Goal: Information Seeking & Learning: Stay updated

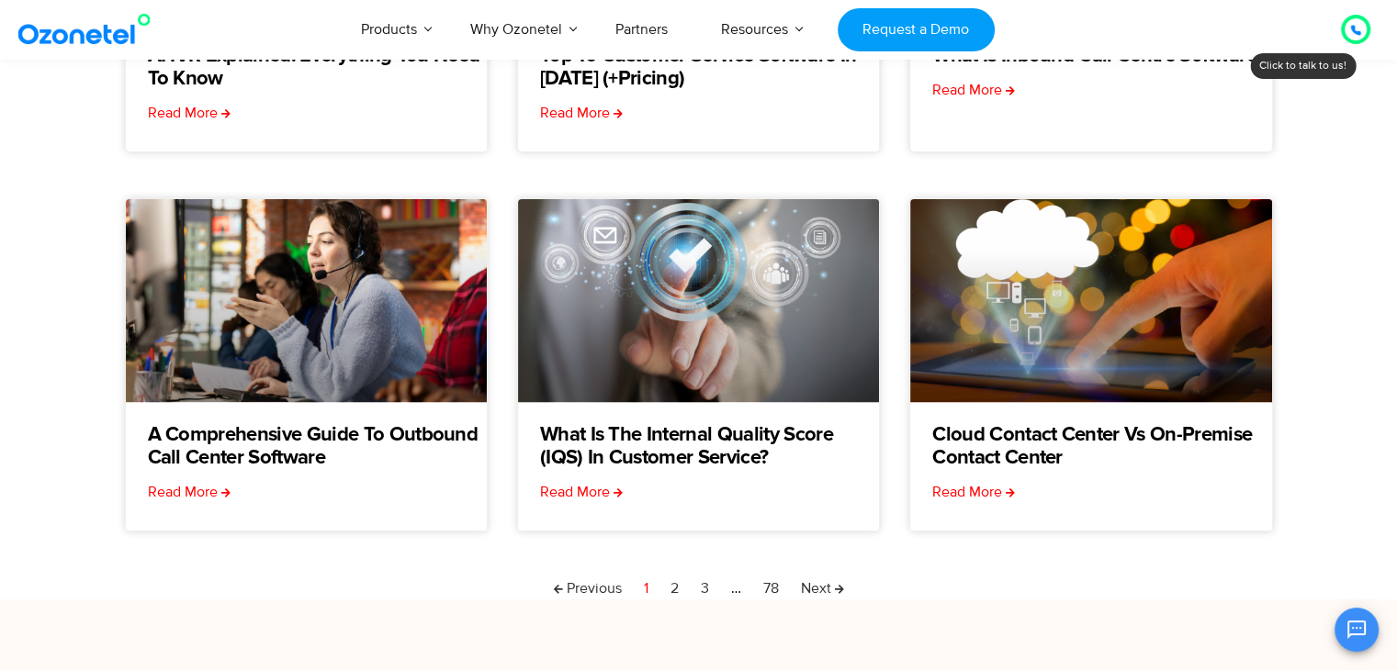
scroll to position [514, 0]
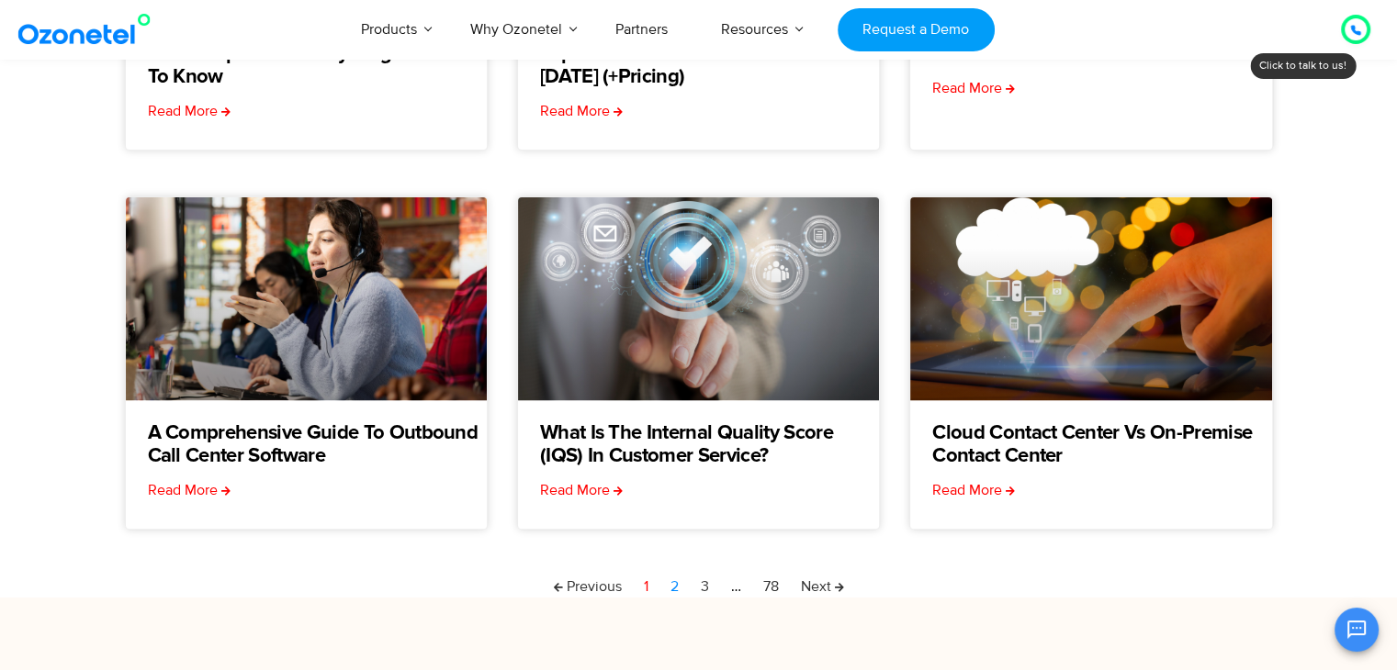
click at [673, 581] on link "Page 2" at bounding box center [674, 587] width 8 height 22
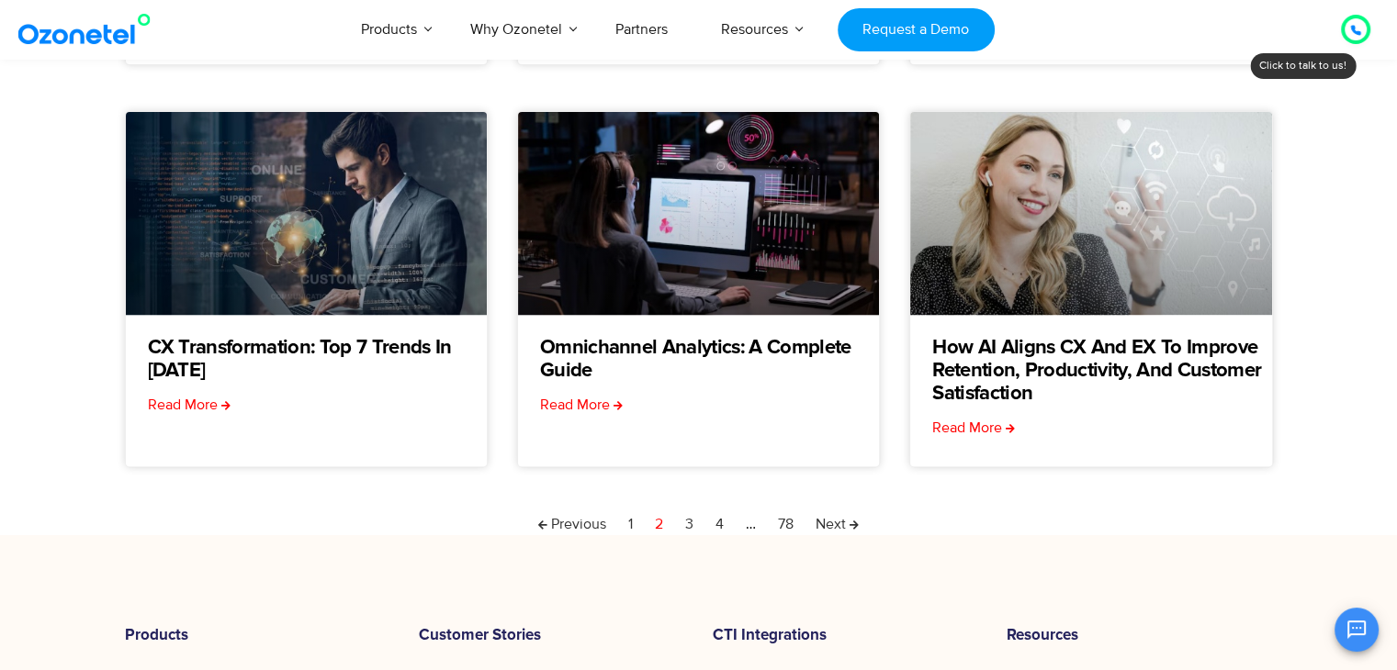
scroll to position [661, 0]
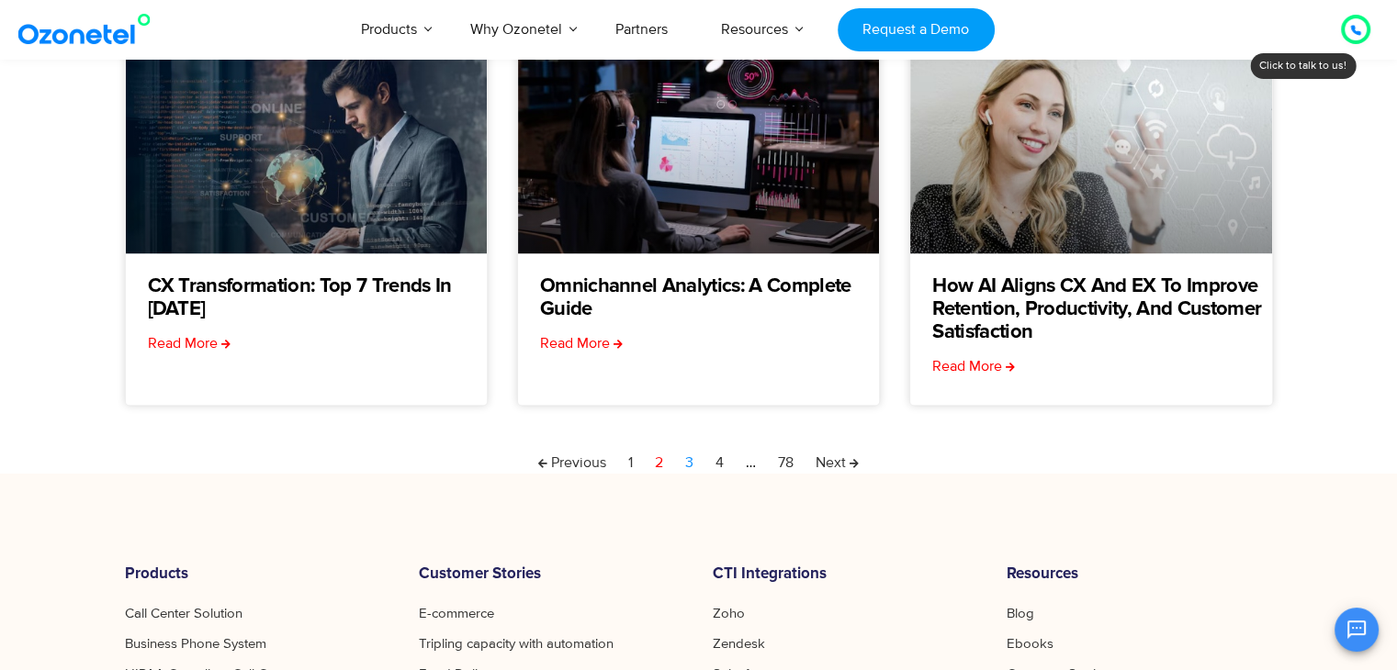
click at [692, 459] on link "Page 3" at bounding box center [689, 463] width 8 height 22
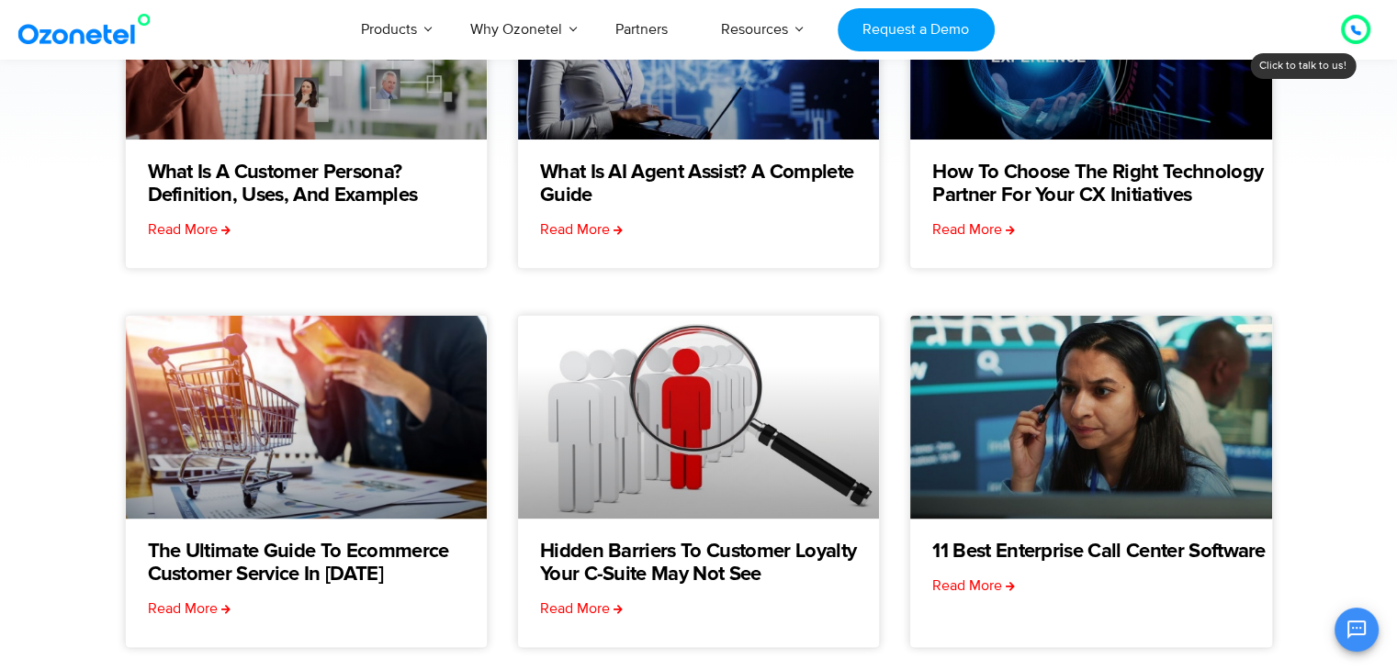
scroll to position [624, 0]
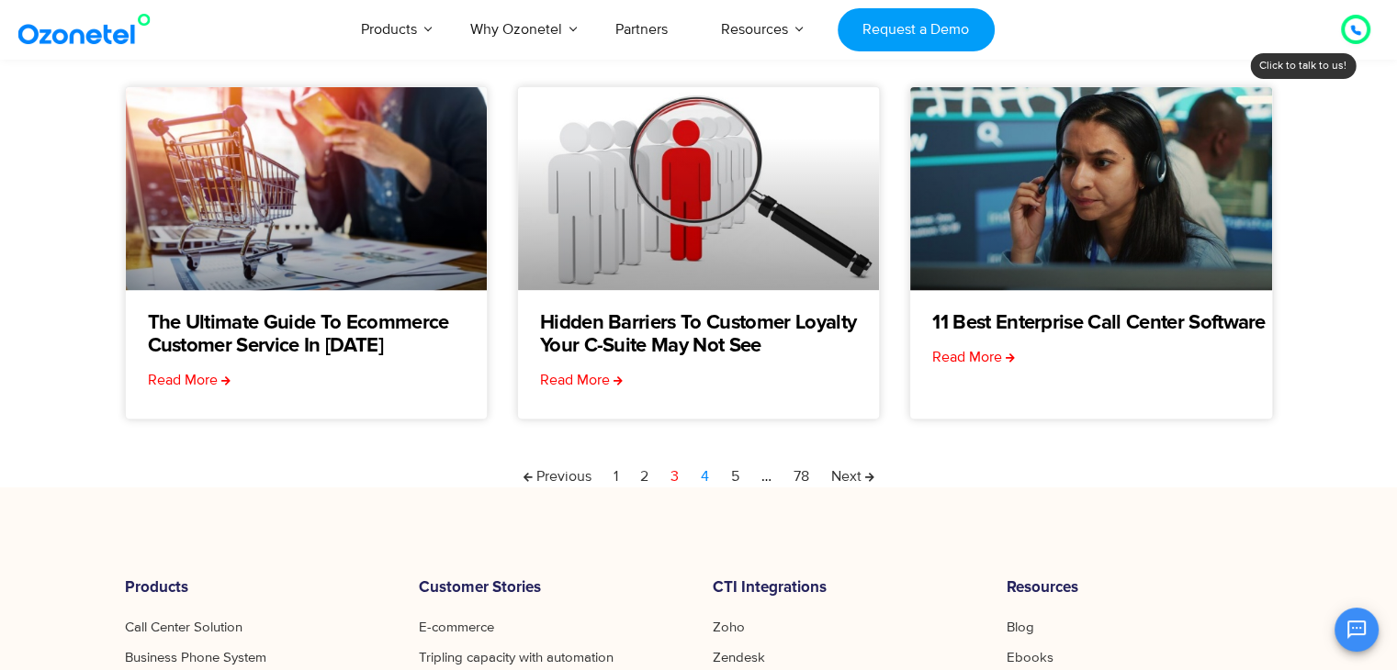
click at [708, 475] on link "Page 4" at bounding box center [705, 477] width 8 height 22
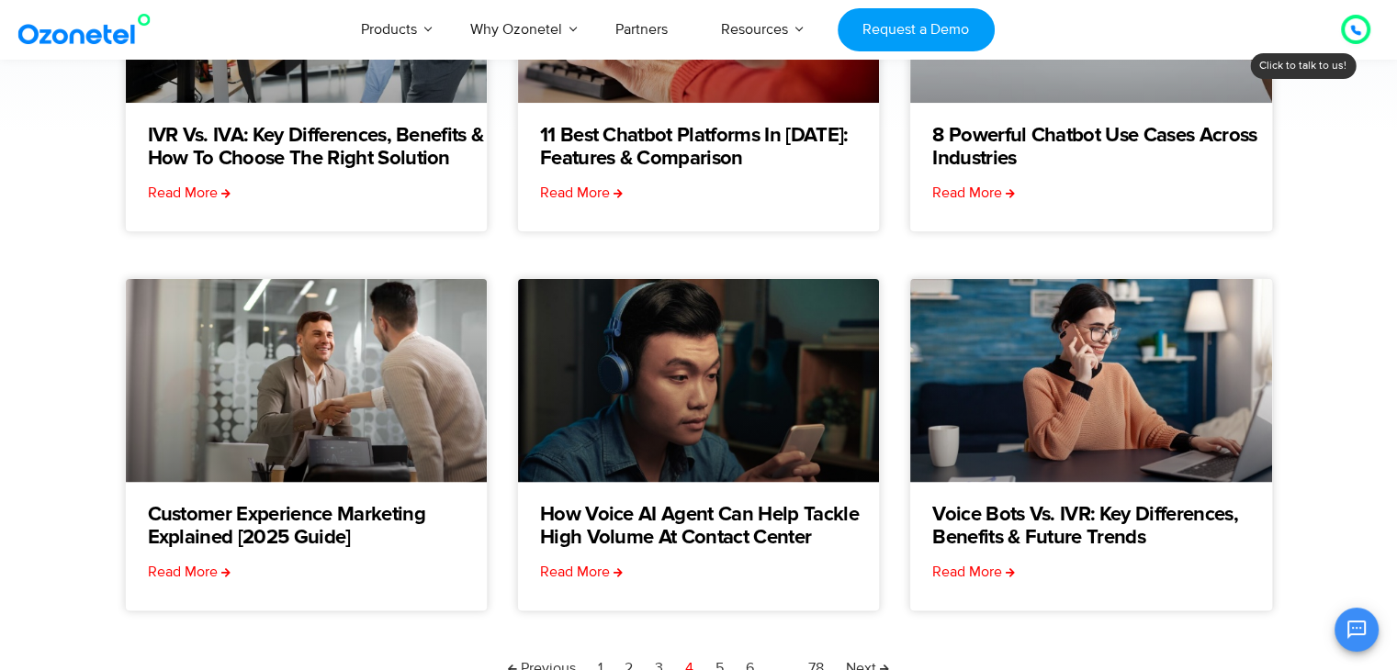
scroll to position [537, 0]
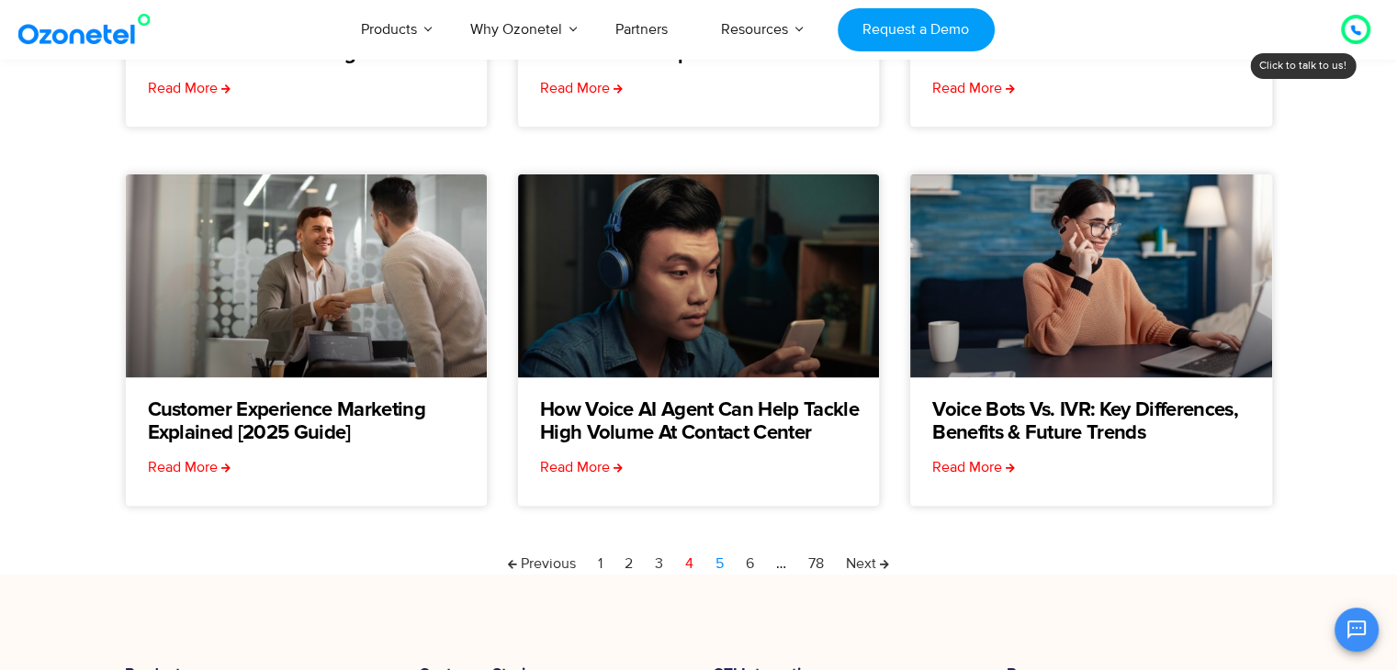
click at [715, 559] on link "Page 5" at bounding box center [719, 564] width 8 height 22
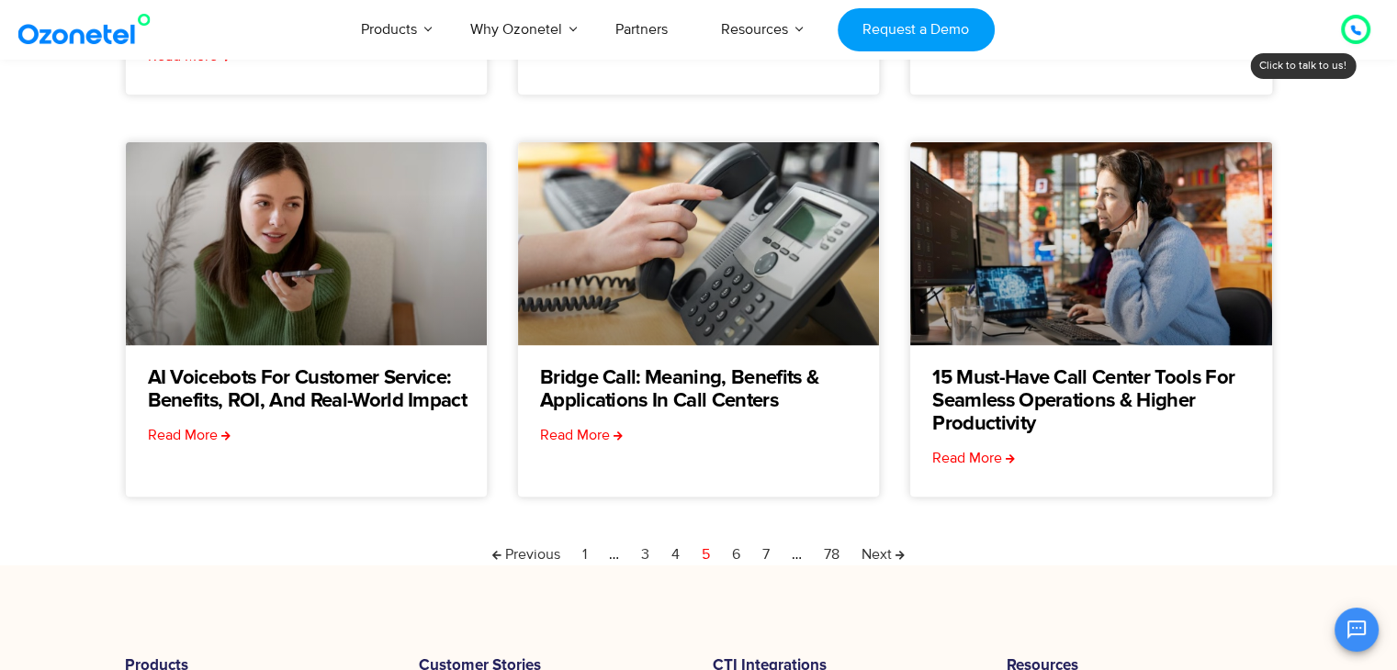
scroll to position [624, 0]
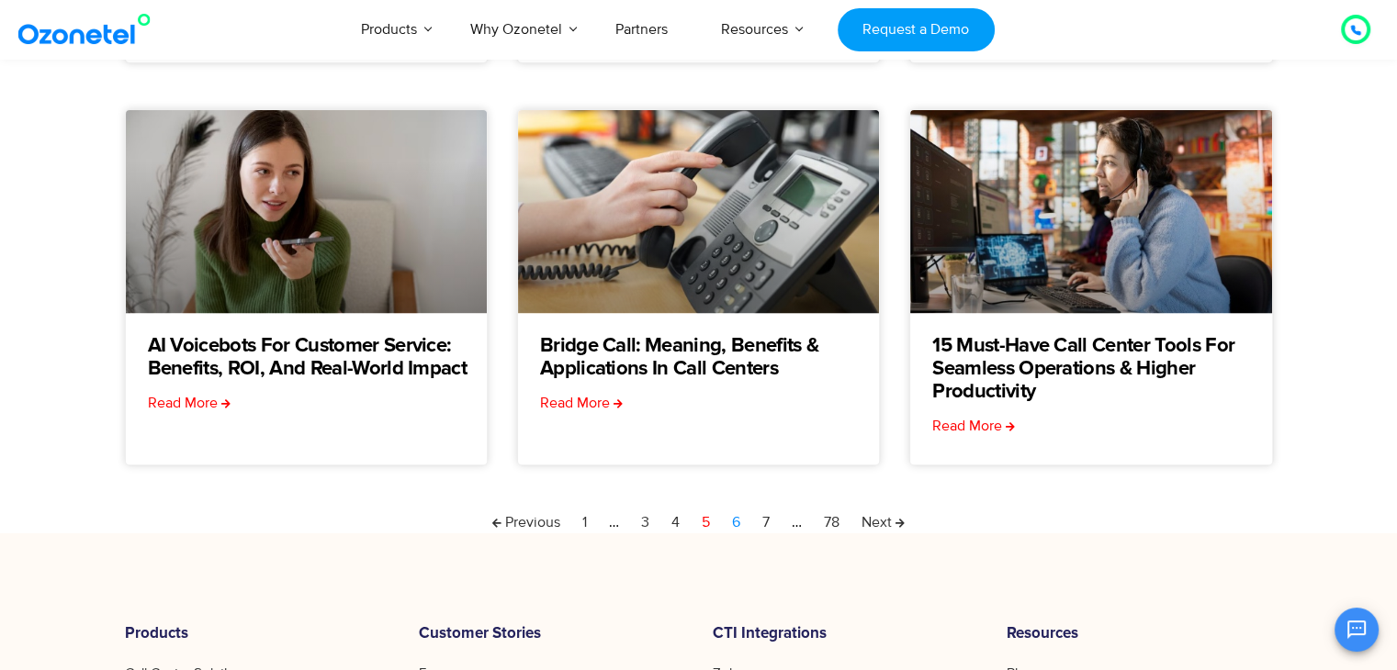
click at [735, 523] on link "Page 6" at bounding box center [736, 523] width 8 height 22
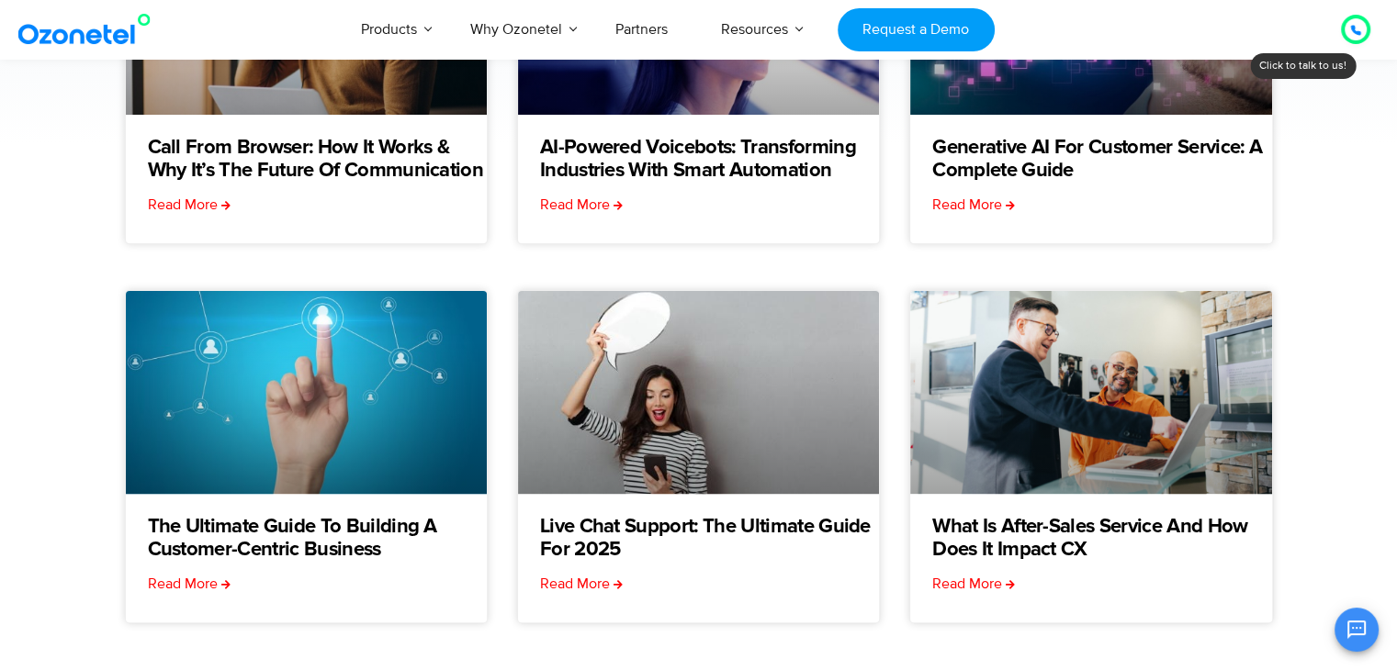
scroll to position [624, 0]
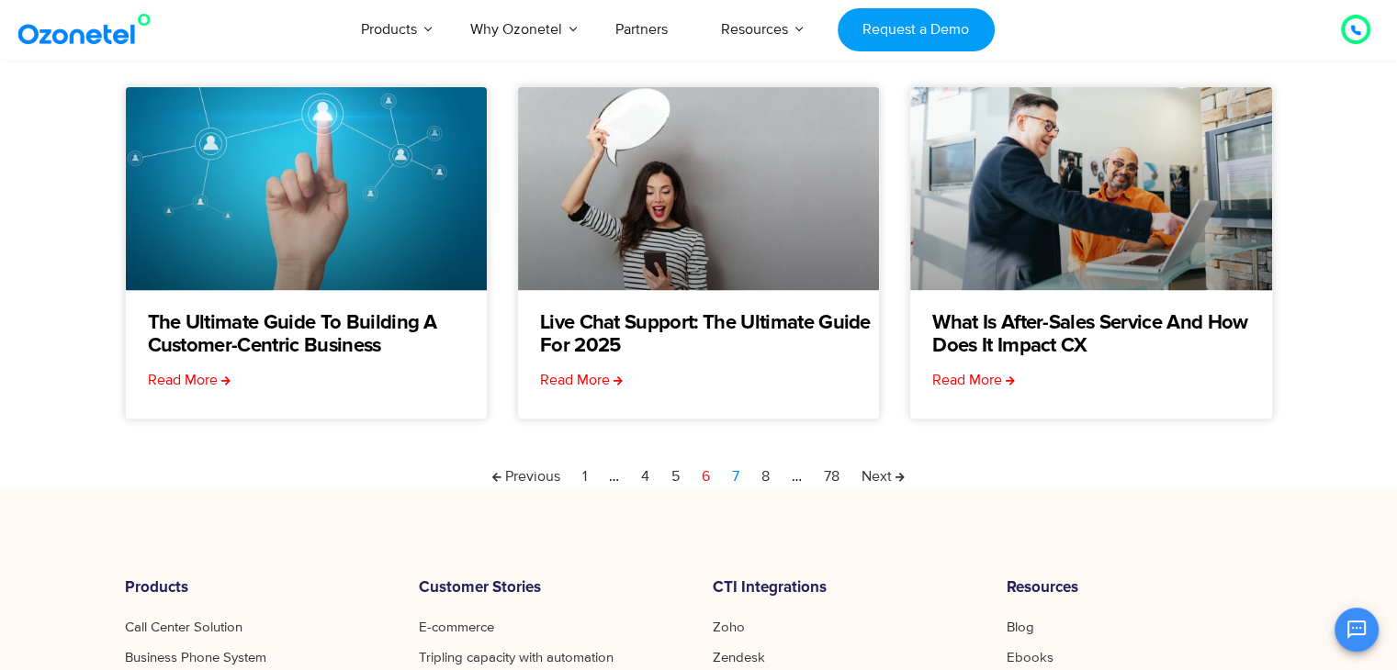
click at [738, 477] on link "Page 7" at bounding box center [735, 477] width 7 height 22
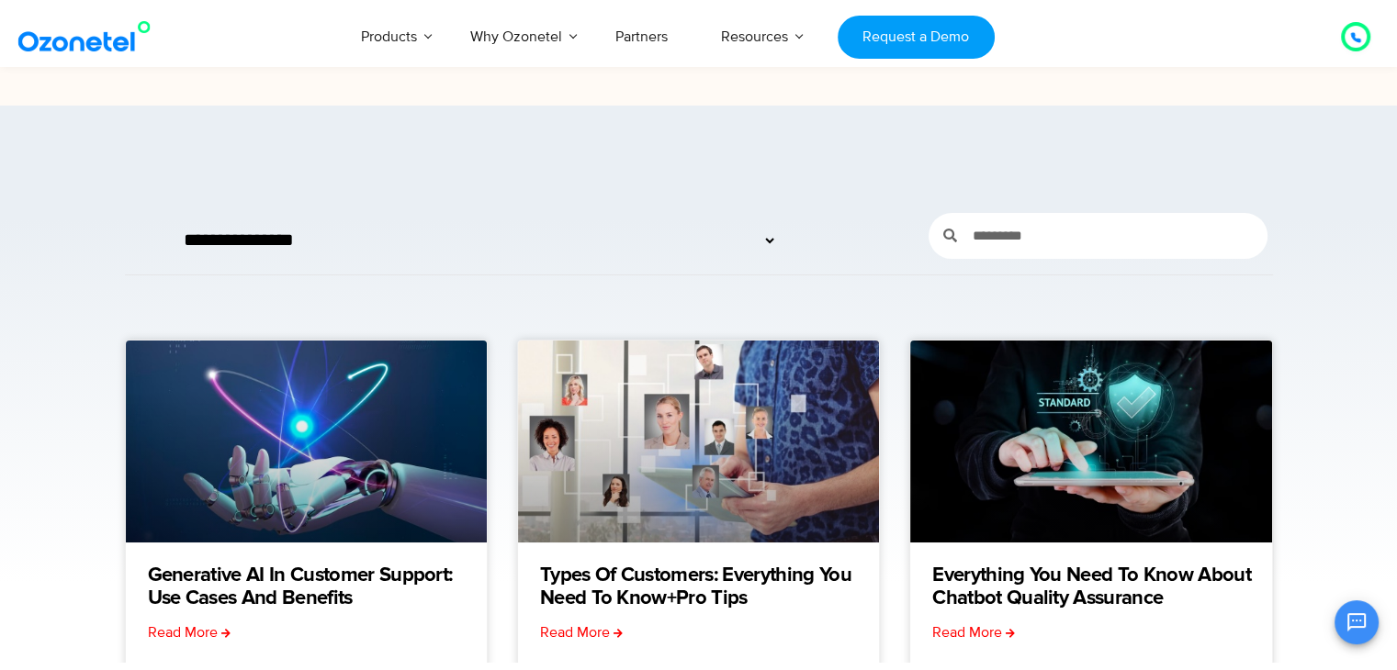
scroll to position [880, 0]
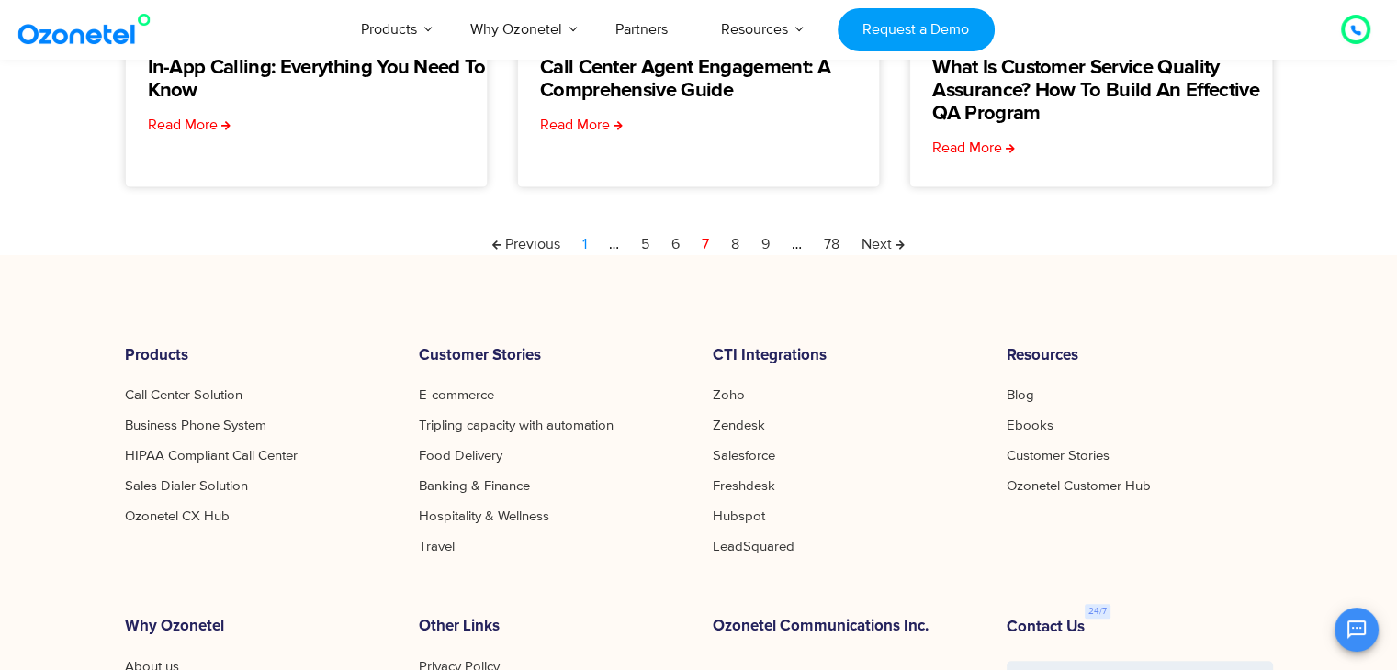
click at [582, 235] on link "Page 1" at bounding box center [584, 244] width 5 height 22
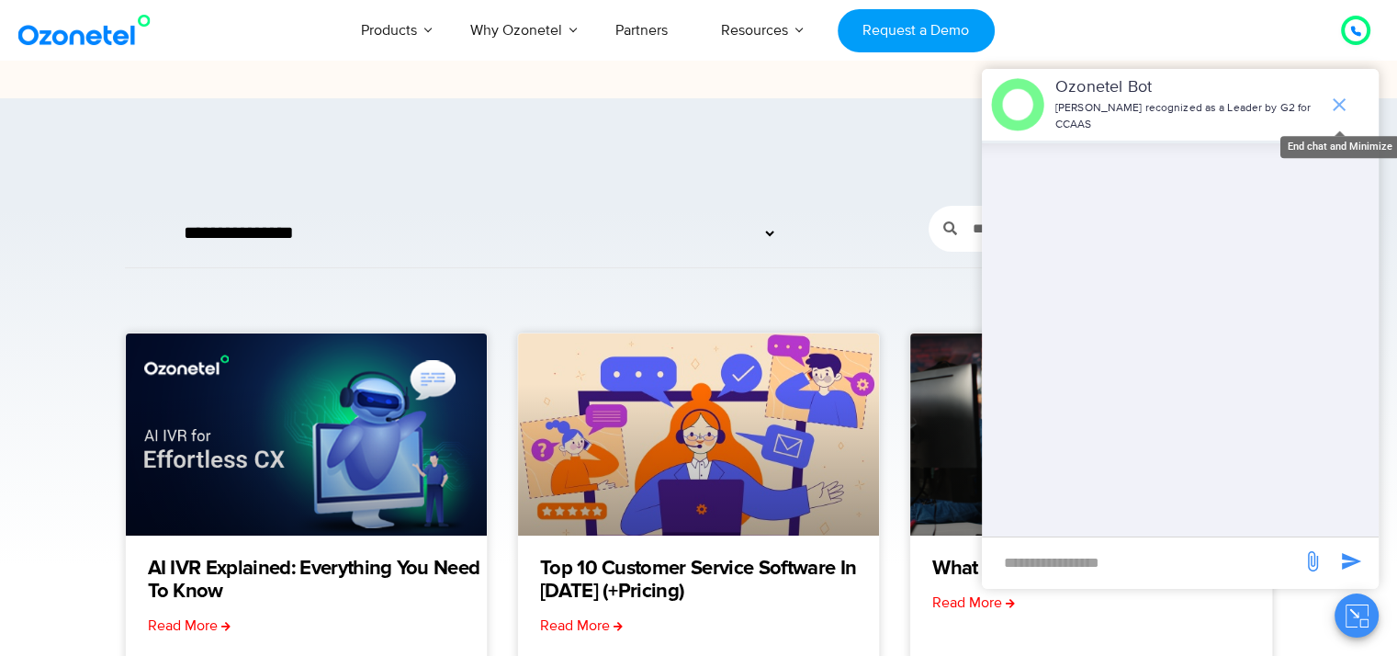
click at [1339, 98] on icon "end chat or minimize" at bounding box center [1339, 104] width 13 height 13
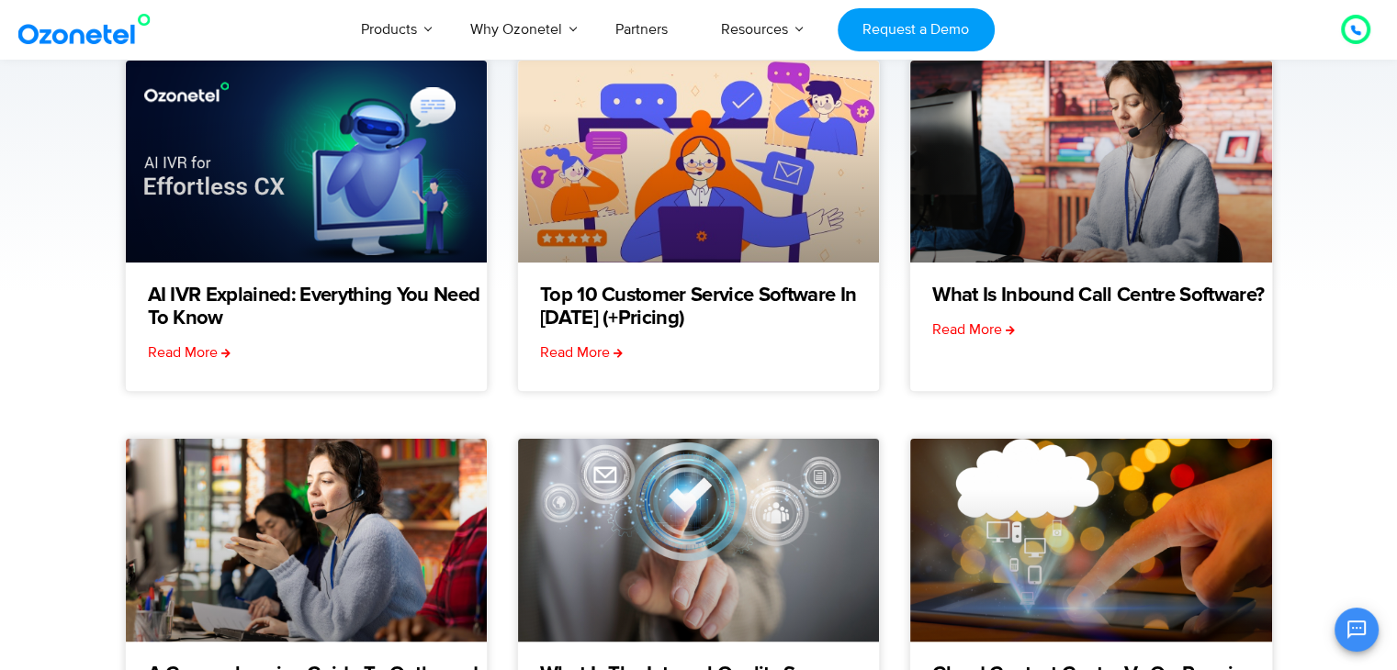
scroll to position [331, 0]
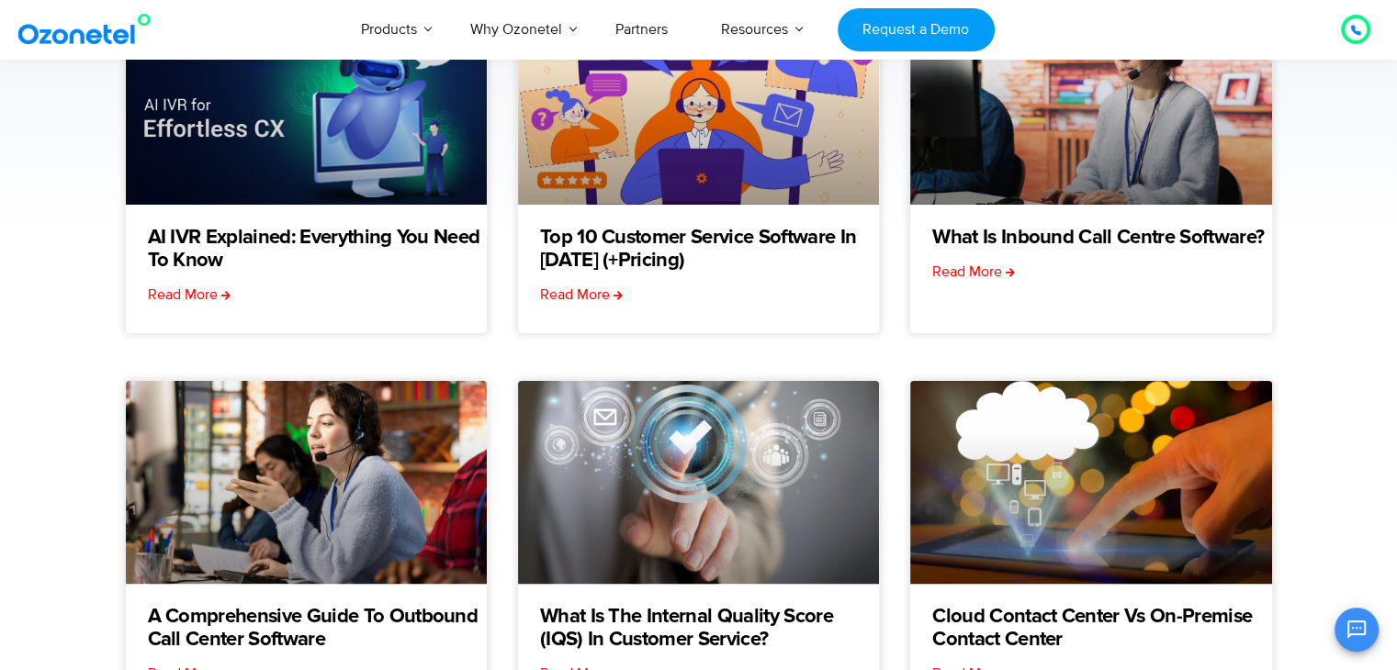
click at [107, 37] on img at bounding box center [88, 29] width 149 height 33
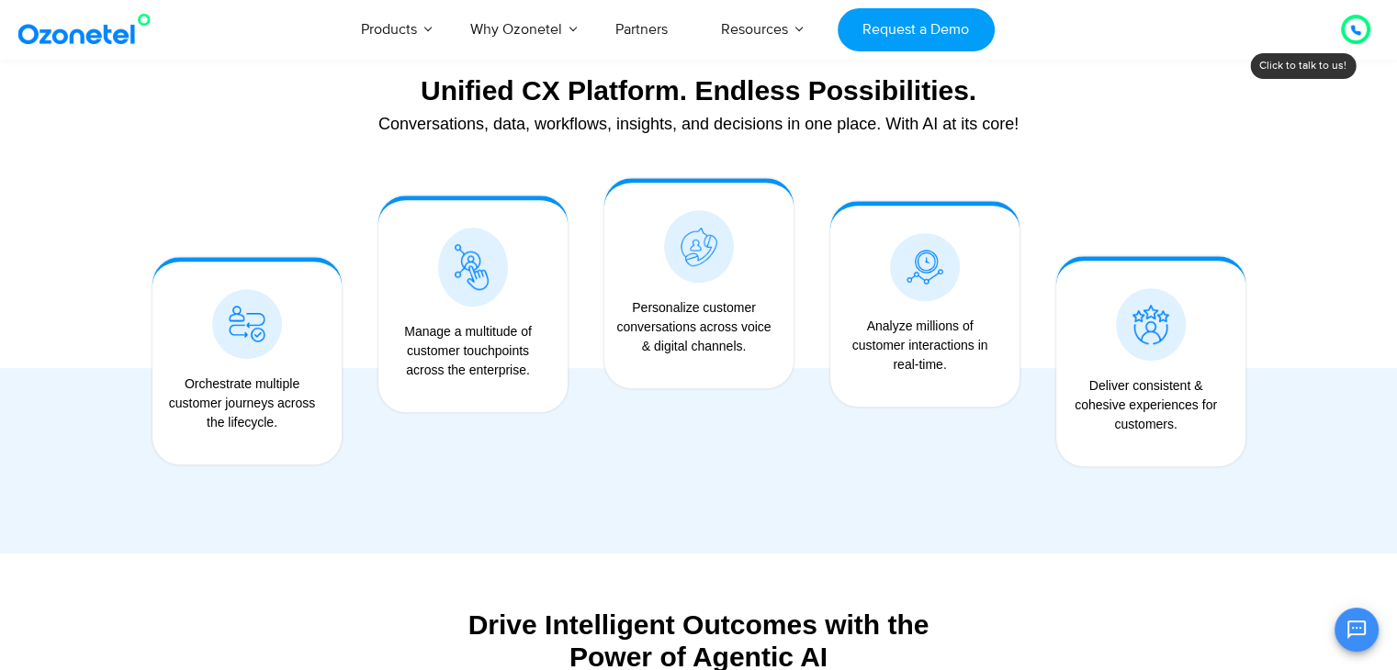
scroll to position [1469, 0]
